Goal: Use online tool/utility: Utilize a website feature to perform a specific function

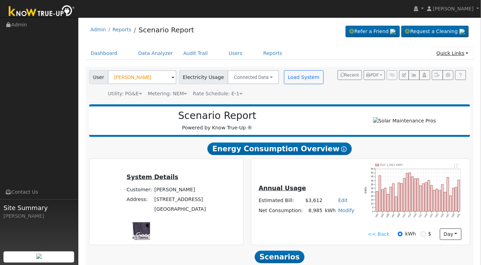
click at [464, 53] on link "Quick Links" at bounding box center [452, 53] width 42 height 13
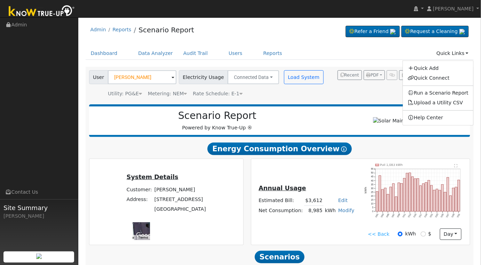
click at [396, 56] on ul "Dashboard Data Analyzer Audit Trail Users Reports Quick Links Quick Add Quick C…" at bounding box center [280, 53] width 388 height 13
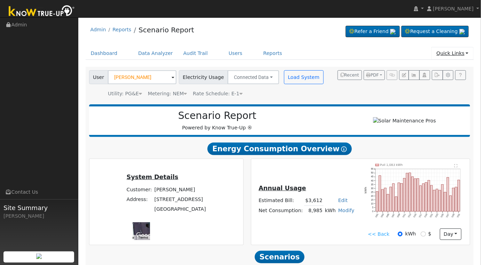
click at [462, 54] on link "Quick Links" at bounding box center [452, 53] width 42 height 13
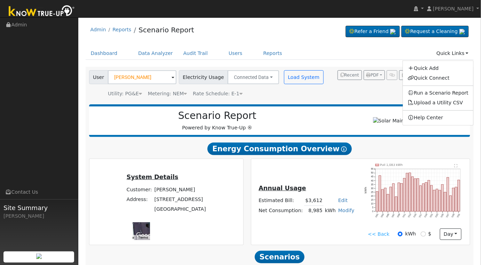
click at [333, 55] on ul "Dashboard Data Analyzer Audit Trail Users Reports Quick Links Quick Add Quick C…" at bounding box center [280, 53] width 388 height 13
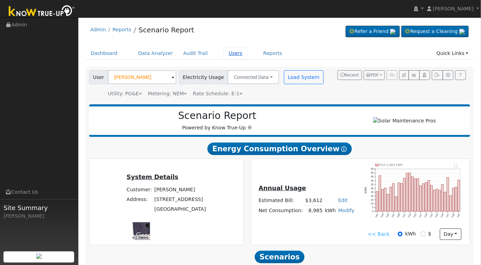
click at [226, 54] on link "Users" at bounding box center [235, 53] width 24 height 13
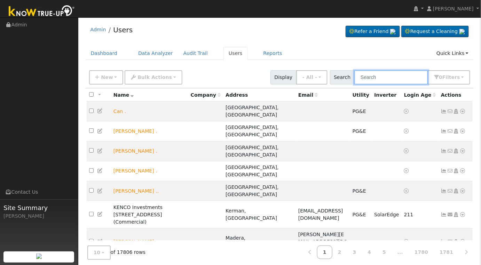
click at [385, 75] on input "text" at bounding box center [391, 77] width 74 height 14
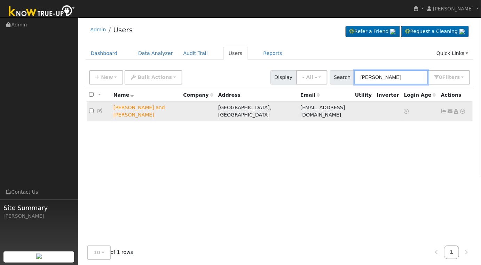
type input "mike smith"
click at [463, 109] on icon at bounding box center [463, 111] width 6 height 5
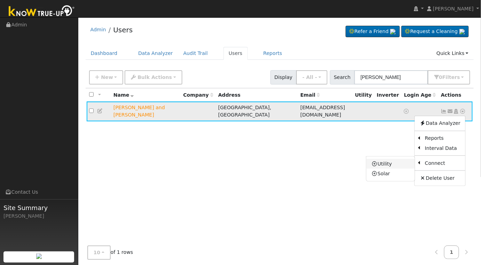
click at [392, 162] on link "Utility" at bounding box center [390, 164] width 48 height 10
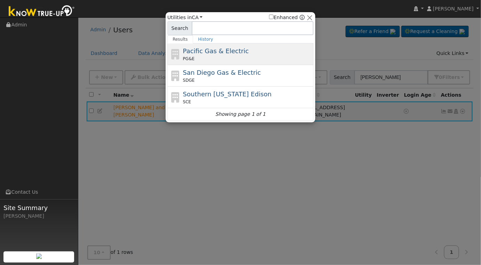
click at [236, 57] on div "PG&E" at bounding box center [247, 59] width 129 height 6
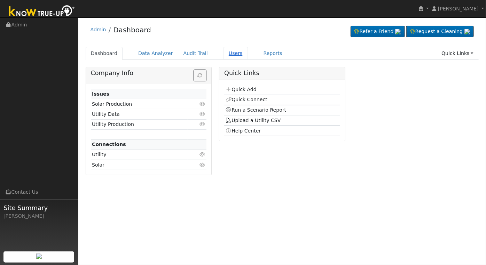
click at [225, 55] on link "Users" at bounding box center [235, 53] width 24 height 13
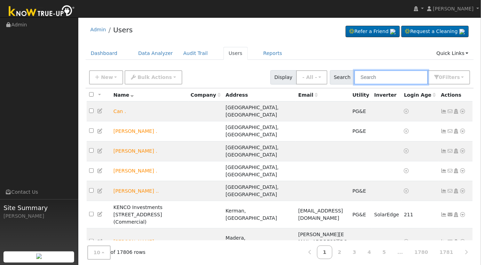
click at [409, 81] on input "text" at bounding box center [391, 77] width 74 height 14
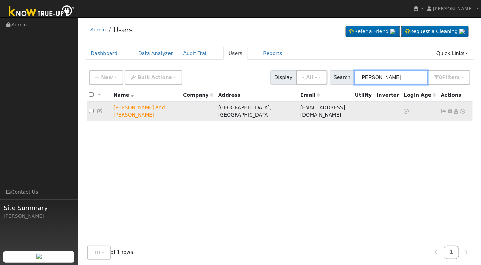
type input "[PERSON_NAME]"
click at [465, 109] on icon at bounding box center [463, 111] width 6 height 5
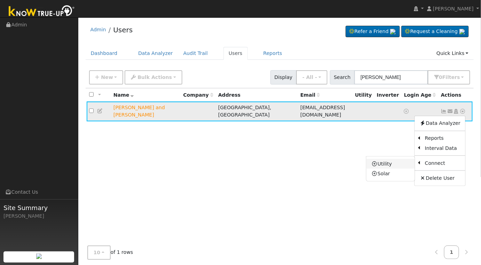
click at [382, 159] on link "Utility" at bounding box center [390, 164] width 48 height 10
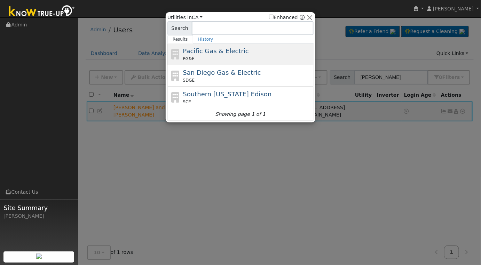
click at [277, 65] on div "Pacific Gas & Electric PG&E" at bounding box center [240, 76] width 146 height 22
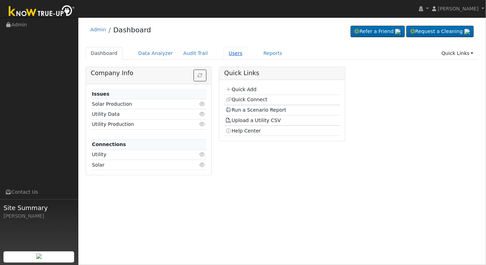
click at [223, 55] on link "Users" at bounding box center [235, 53] width 24 height 13
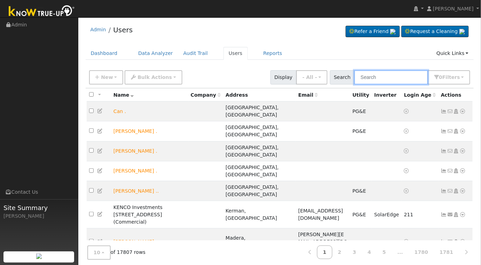
click at [404, 75] on input "text" at bounding box center [391, 77] width 74 height 14
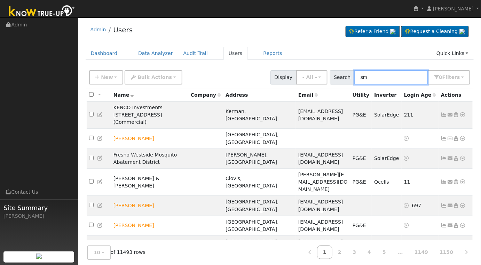
type input "s"
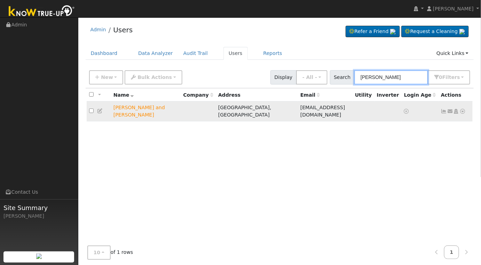
type input "mike smith"
click at [461, 109] on icon at bounding box center [463, 111] width 6 height 5
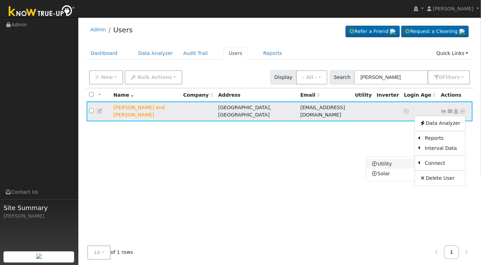
click at [395, 159] on link "Utility" at bounding box center [390, 164] width 48 height 10
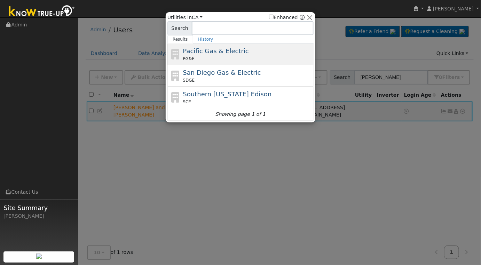
click at [244, 50] on div "Pacific Gas & Electric PG&E" at bounding box center [247, 54] width 129 height 16
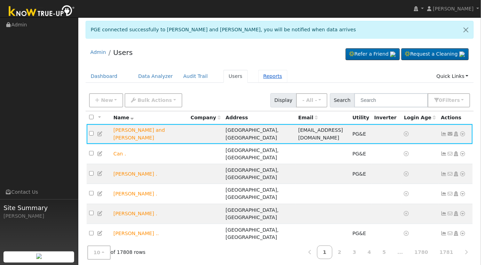
click at [260, 75] on link "Reports" at bounding box center [272, 76] width 29 height 13
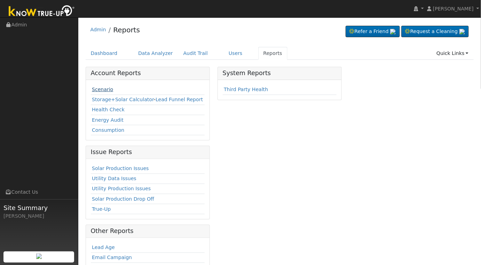
click at [97, 90] on link "Scenario" at bounding box center [102, 90] width 21 height 6
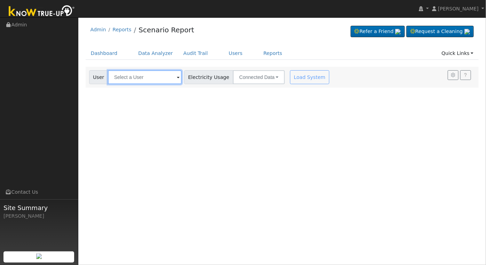
click at [151, 79] on input "text" at bounding box center [145, 77] width 74 height 14
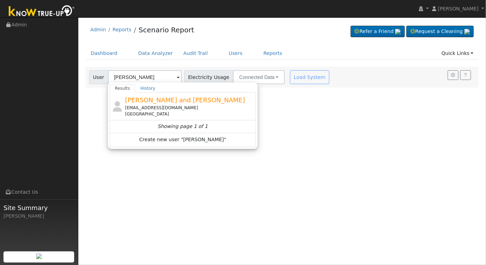
click at [173, 103] on span "Leslie and Mike Smith" at bounding box center [185, 99] width 120 height 7
type input "Leslie and Mike Smith"
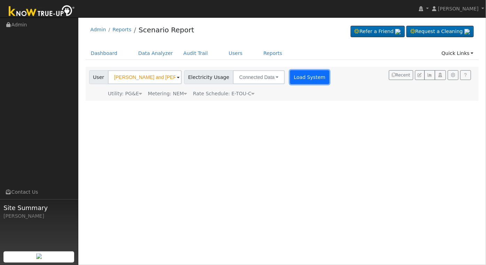
click at [294, 78] on button "Load System" at bounding box center [310, 77] width 40 height 14
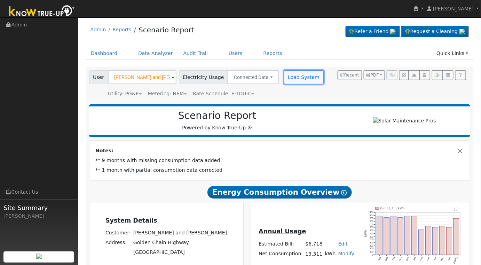
click at [284, 79] on button "Load System" at bounding box center [304, 77] width 40 height 14
click at [289, 79] on button "Load System" at bounding box center [304, 77] width 40 height 14
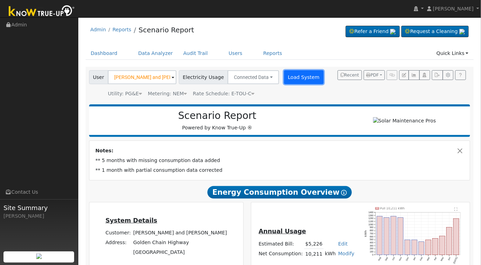
click at [289, 78] on button "Load System" at bounding box center [304, 77] width 40 height 14
click at [289, 81] on button "Load System" at bounding box center [304, 77] width 40 height 14
click at [289, 79] on button "Load System" at bounding box center [304, 77] width 40 height 14
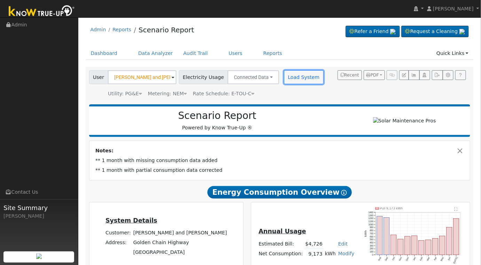
click at [287, 74] on button "Load System" at bounding box center [304, 77] width 40 height 14
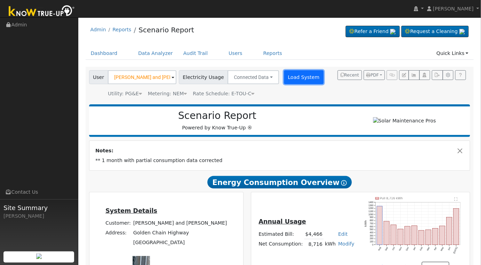
click at [297, 81] on button "Load System" at bounding box center [304, 77] width 40 height 14
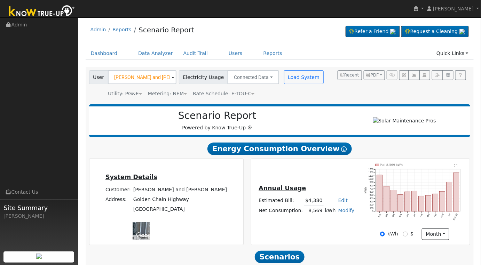
scroll to position [100, 0]
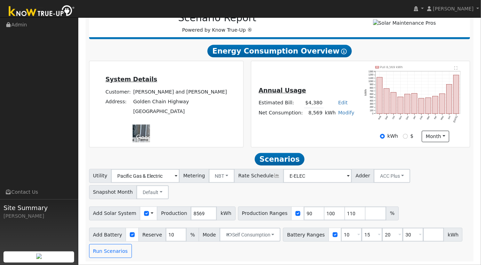
click at [455, 68] on text "" at bounding box center [455, 67] width 3 height 3
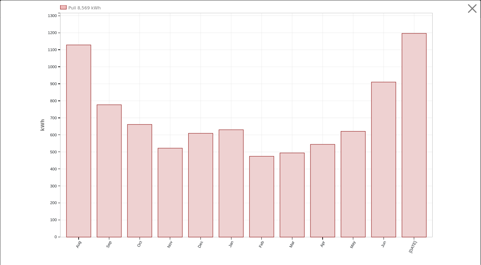
scroll to position [87, 0]
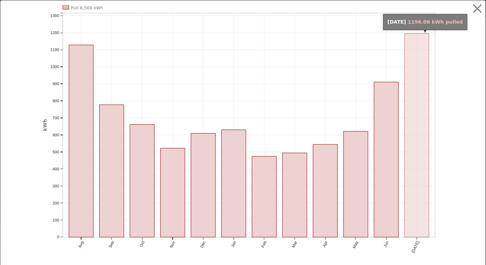
click at [412, 125] on rect "onclick=""" at bounding box center [417, 135] width 24 height 204
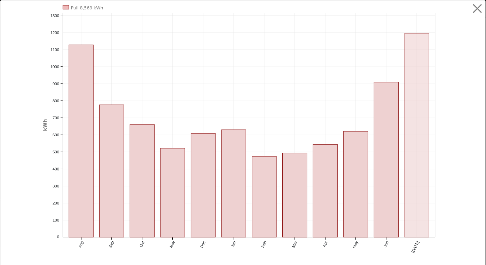
click at [420, 119] on rect "onclick=""" at bounding box center [417, 135] width 24 height 204
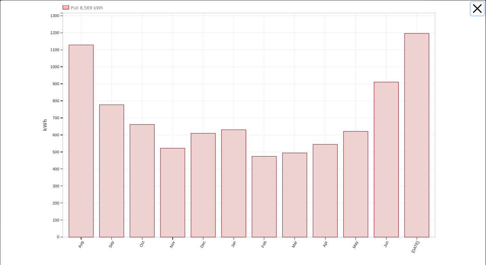
click at [474, 6] on button "button" at bounding box center [477, 8] width 13 height 13
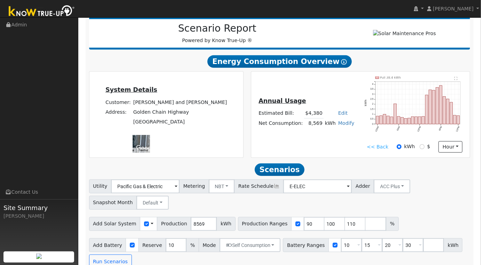
click at [455, 80] on text "" at bounding box center [455, 78] width 3 height 3
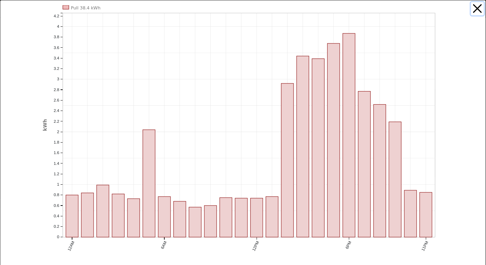
click at [472, 8] on button "button" at bounding box center [477, 8] width 13 height 13
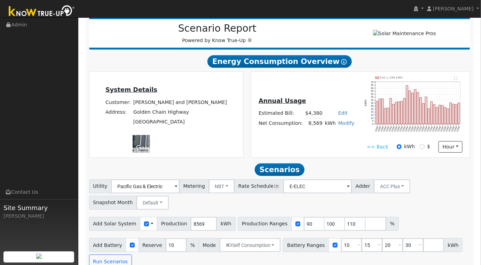
click at [454, 80] on text "" at bounding box center [455, 78] width 3 height 3
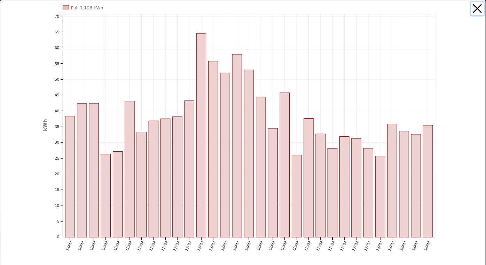
click at [471, 9] on button "button" at bounding box center [477, 8] width 13 height 13
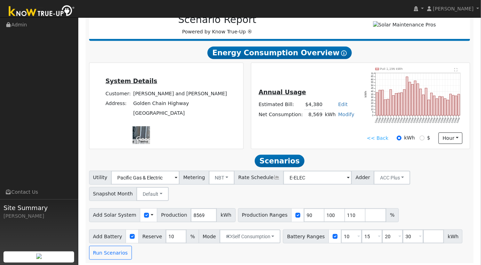
scroll to position [100, 0]
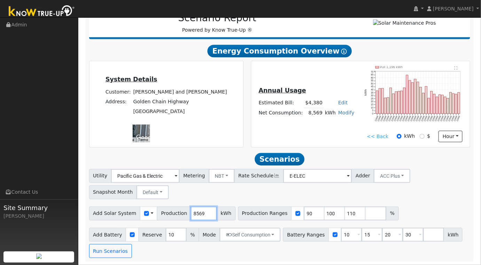
click at [198, 213] on input "8569" at bounding box center [204, 214] width 26 height 14
click at [198, 212] on input "8569" at bounding box center [204, 214] width 26 height 14
click at [195, 215] on input "8569" at bounding box center [204, 214] width 26 height 14
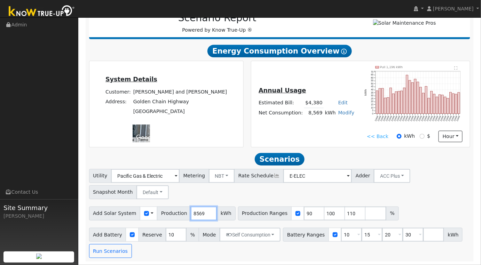
click at [192, 215] on input "8569" at bounding box center [204, 214] width 26 height 14
click at [192, 216] on input "8569" at bounding box center [204, 214] width 26 height 14
click at [188, 221] on div "Utility Pacific Gas & Electric Metering NBT NEM NBT Rate Schedule E-ELEC Adder …" at bounding box center [279, 213] width 389 height 89
click at [193, 213] on input "8569" at bounding box center [204, 214] width 26 height 14
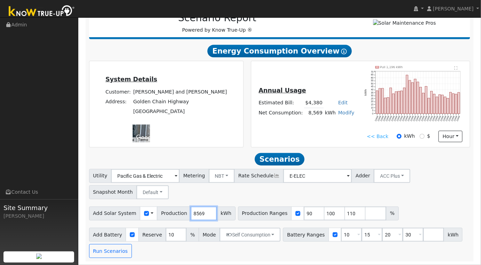
click at [194, 212] on input "8569" at bounding box center [204, 214] width 26 height 14
click at [195, 211] on input "8569" at bounding box center [204, 214] width 26 height 14
click at [195, 209] on input "8569" at bounding box center [204, 214] width 26 height 14
click at [195, 208] on input "8569" at bounding box center [204, 214] width 26 height 14
drag, startPoint x: 196, startPoint y: 212, endPoint x: 131, endPoint y: 237, distance: 69.1
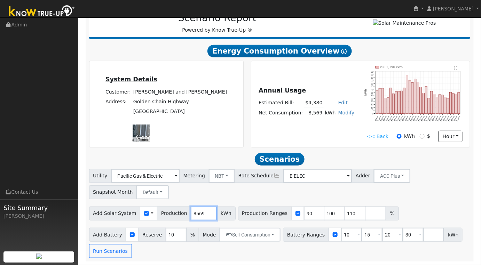
click at [131, 238] on div "Utility Pacific Gas & Electric Metering NBT NEM NBT Rate Schedule E-ELEC Adder …" at bounding box center [279, 213] width 389 height 89
type input "145"
type input "14590"
click at [304, 213] on input "90" at bounding box center [314, 214] width 21 height 14
type input "100"
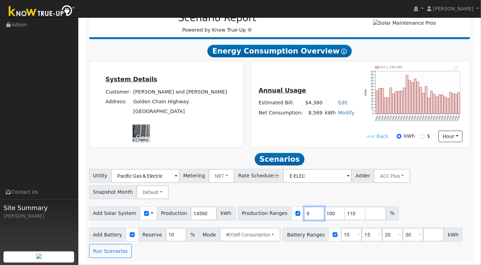
type input "110"
type input "1"
type input "100"
click at [341, 238] on input "10" at bounding box center [351, 235] width 21 height 14
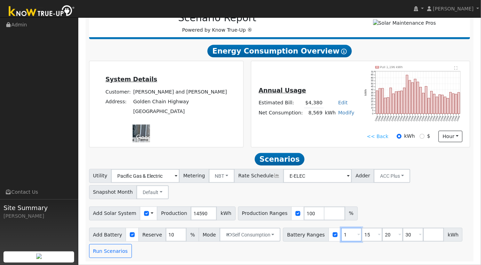
type input "15"
type input "20"
type input "30"
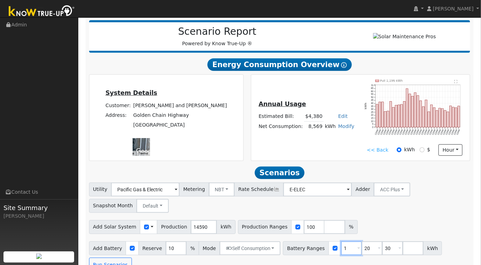
type input "20"
type input "30"
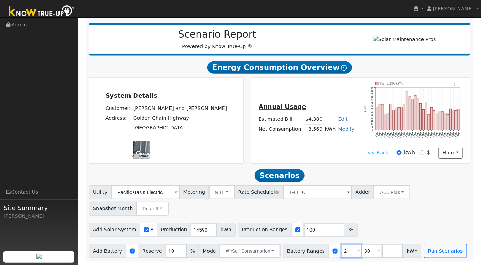
type input "30"
type input "3"
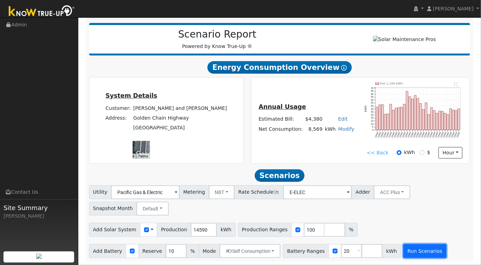
click at [403, 251] on button "Run Scenarios" at bounding box center [424, 251] width 43 height 14
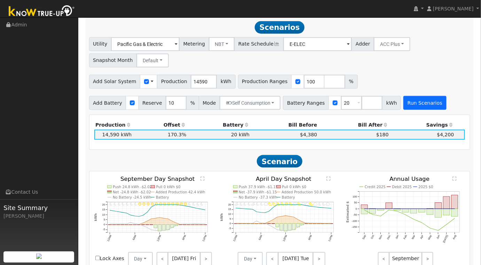
scroll to position [232, 0]
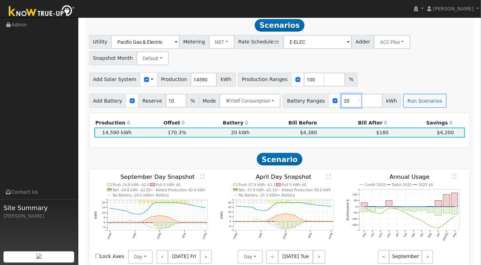
click at [341, 107] on input "20" at bounding box center [351, 101] width 21 height 14
type input "2"
click at [429, 104] on div "Run Scenarios" at bounding box center [425, 101] width 47 height 14
click at [417, 103] on button "Run Scenarios" at bounding box center [424, 101] width 43 height 14
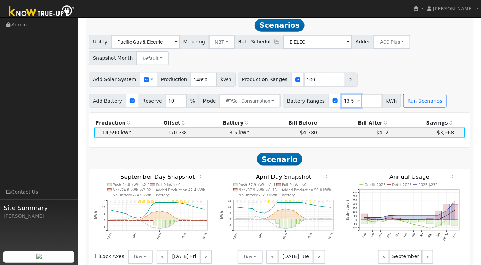
click at [341, 103] on input "13.5" at bounding box center [351, 101] width 21 height 14
type input "1"
type input "20"
click at [405, 103] on button "Run Scenarios" at bounding box center [424, 101] width 43 height 14
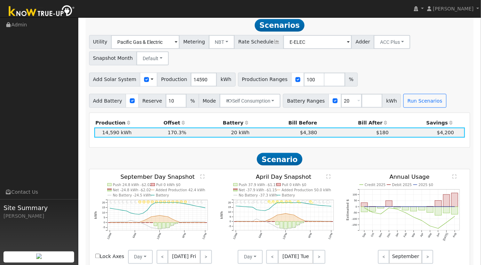
scroll to position [116, 0]
